Goal: Find specific page/section: Find specific page/section

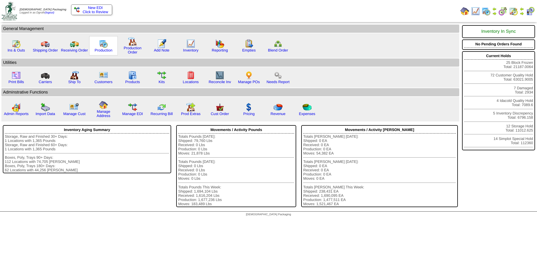
click at [105, 45] on img at bounding box center [103, 43] width 9 height 9
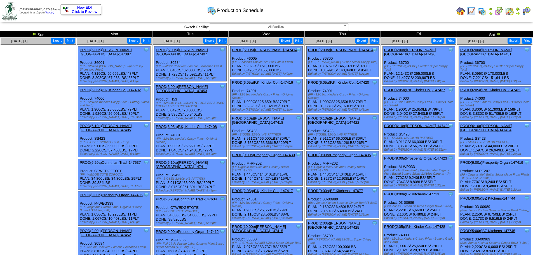
click at [499, 34] on img at bounding box center [498, 34] width 4 height 4
